Goal: Task Accomplishment & Management: Manage account settings

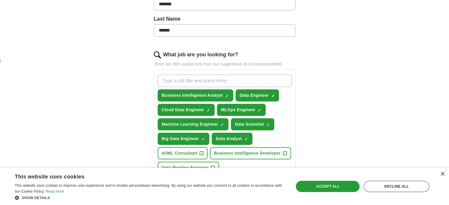
click at [265, 78] on input "What job are you looking for?" at bounding box center [225, 81] width 134 height 12
type input "electrical engineer"
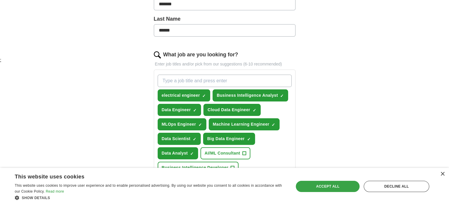
click at [338, 181] on div "Accept all" at bounding box center [328, 186] width 64 height 11
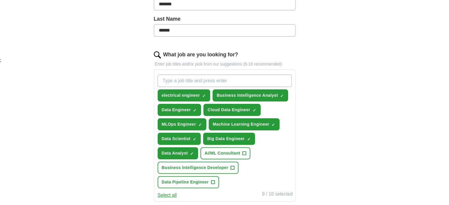
click at [211, 81] on input "What job are you looking for?" at bounding box center [225, 81] width 134 height 12
type input "physical design engineer"
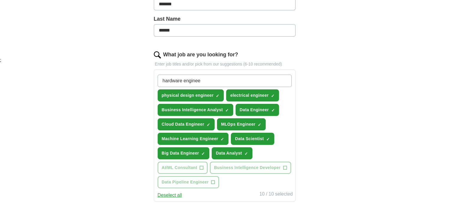
type input "hardware engineer"
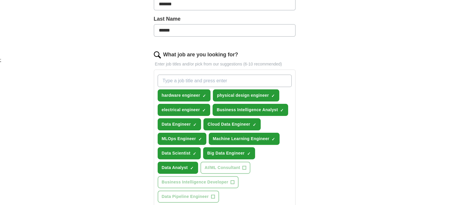
scroll to position [354, 0]
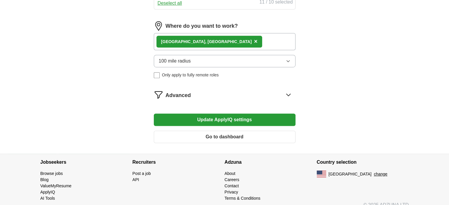
click at [216, 122] on button "Update ApplyIQ settings" at bounding box center [225, 120] width 142 height 12
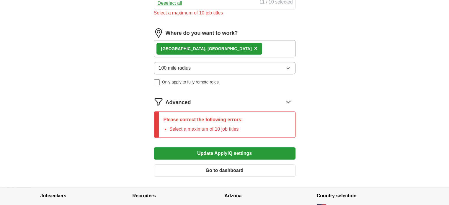
scroll to position [207, 0]
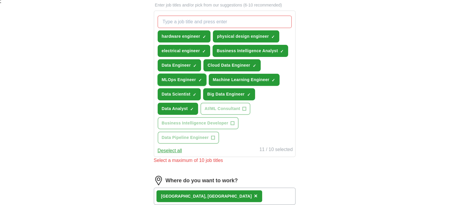
click at [0, 0] on span "×" at bounding box center [0, 0] width 0 height 0
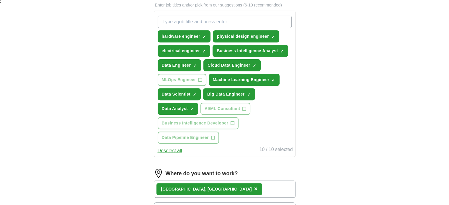
scroll to position [354, 0]
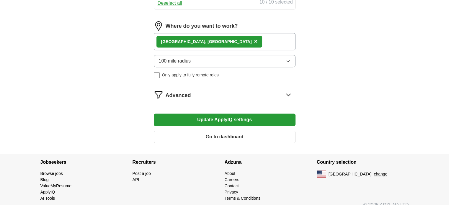
click at [230, 118] on button "Update ApplyIQ settings" at bounding box center [225, 120] width 142 height 12
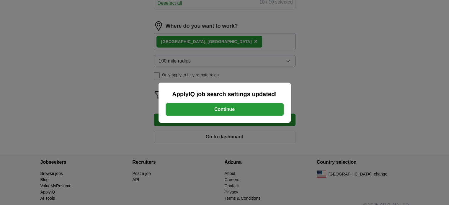
click at [230, 111] on button "Continue" at bounding box center [225, 109] width 118 height 12
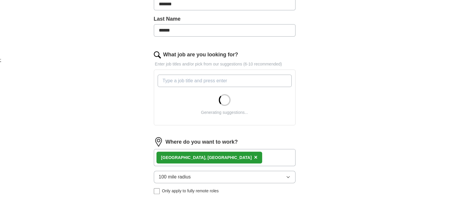
click at [216, 157] on div "[GEOGRAPHIC_DATA], [GEOGRAPHIC_DATA] ×" at bounding box center [225, 157] width 142 height 17
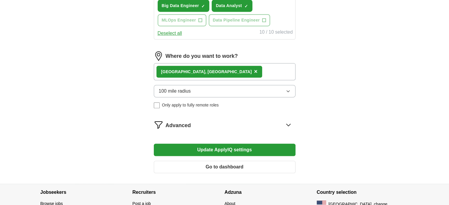
scroll to position [266, 0]
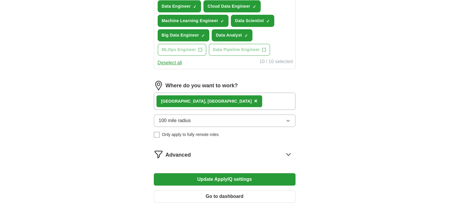
click at [211, 100] on div "[GEOGRAPHIC_DATA], [GEOGRAPHIC_DATA] ×" at bounding box center [225, 101] width 142 height 17
click at [196, 101] on div "[GEOGRAPHIC_DATA], [GEOGRAPHIC_DATA] ×" at bounding box center [225, 101] width 142 height 17
click at [186, 117] on span "100 mile radius" at bounding box center [175, 120] width 32 height 7
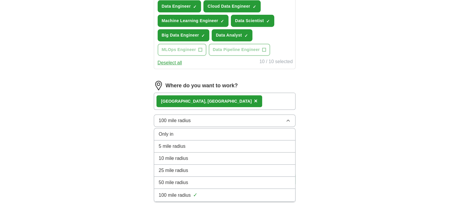
click at [186, 117] on span "100 mile radius" at bounding box center [175, 120] width 32 height 7
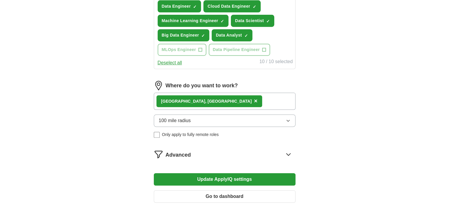
click at [170, 101] on div "Austin, TX" at bounding box center [206, 101] width 91 height 6
drag, startPoint x: 197, startPoint y: 101, endPoint x: 192, endPoint y: 100, distance: 4.8
click at [196, 101] on div "Austin, TX ×" at bounding box center [225, 101] width 142 height 17
click at [254, 99] on span "×" at bounding box center [256, 101] width 4 height 6
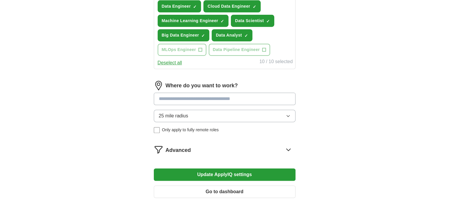
click at [187, 100] on input at bounding box center [225, 99] width 142 height 12
type input "**********"
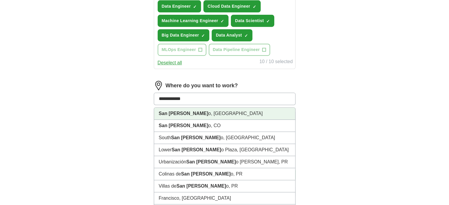
click at [191, 110] on li "San Francisc o, CA" at bounding box center [224, 114] width 141 height 12
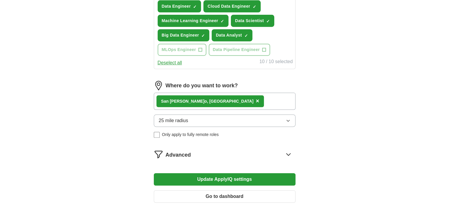
drag, startPoint x: 220, startPoint y: 104, endPoint x: 222, endPoint y: 95, distance: 9.3
click at [220, 104] on div "San Francisc o, CA ×" at bounding box center [225, 101] width 142 height 17
click at [222, 95] on div "San Francisc o, CA ×" at bounding box center [225, 101] width 142 height 17
click at [199, 180] on button "Update ApplyIQ settings" at bounding box center [225, 179] width 142 height 12
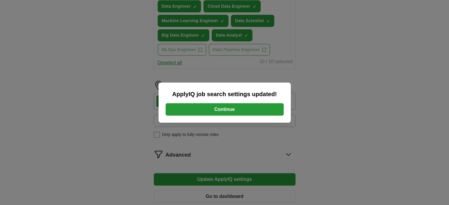
click at [207, 114] on button "Continue" at bounding box center [225, 109] width 118 height 12
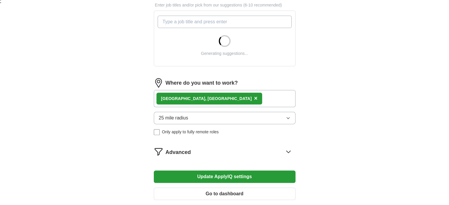
click at [198, 98] on div "[GEOGRAPHIC_DATA], [GEOGRAPHIC_DATA] ×" at bounding box center [209, 99] width 106 height 12
click at [254, 97] on span "×" at bounding box center [256, 98] width 4 height 6
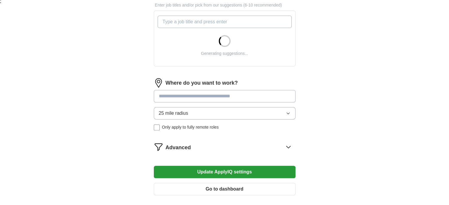
click at [200, 97] on input at bounding box center [225, 96] width 142 height 12
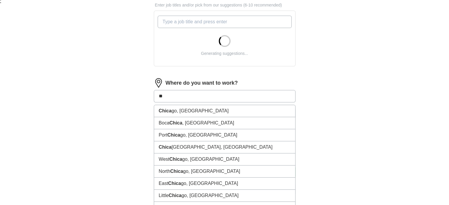
type input "*"
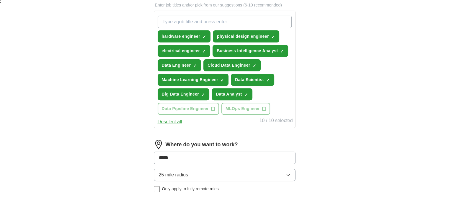
type input "******"
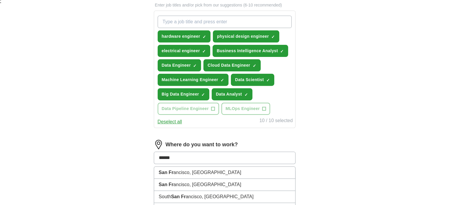
scroll to position [266, 0]
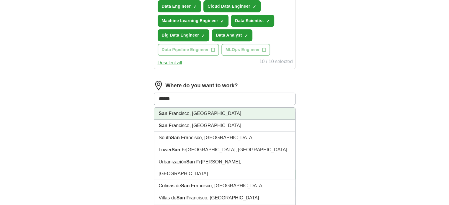
click at [161, 115] on strong "San Fr" at bounding box center [166, 113] width 15 height 5
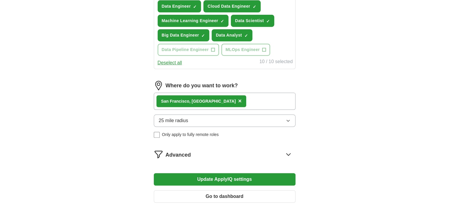
scroll to position [332, 0]
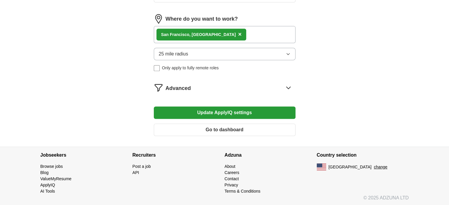
click at [191, 115] on button "Update ApplyIQ settings" at bounding box center [225, 113] width 142 height 12
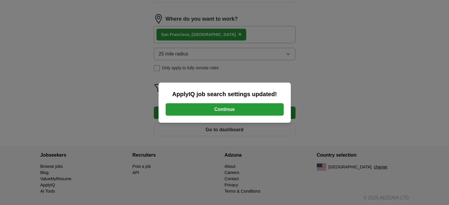
drag, startPoint x: 251, startPoint y: 108, endPoint x: 252, endPoint y: 102, distance: 6.7
click at [250, 109] on button "Continue" at bounding box center [225, 109] width 118 height 12
